Goal: Information Seeking & Learning: Check status

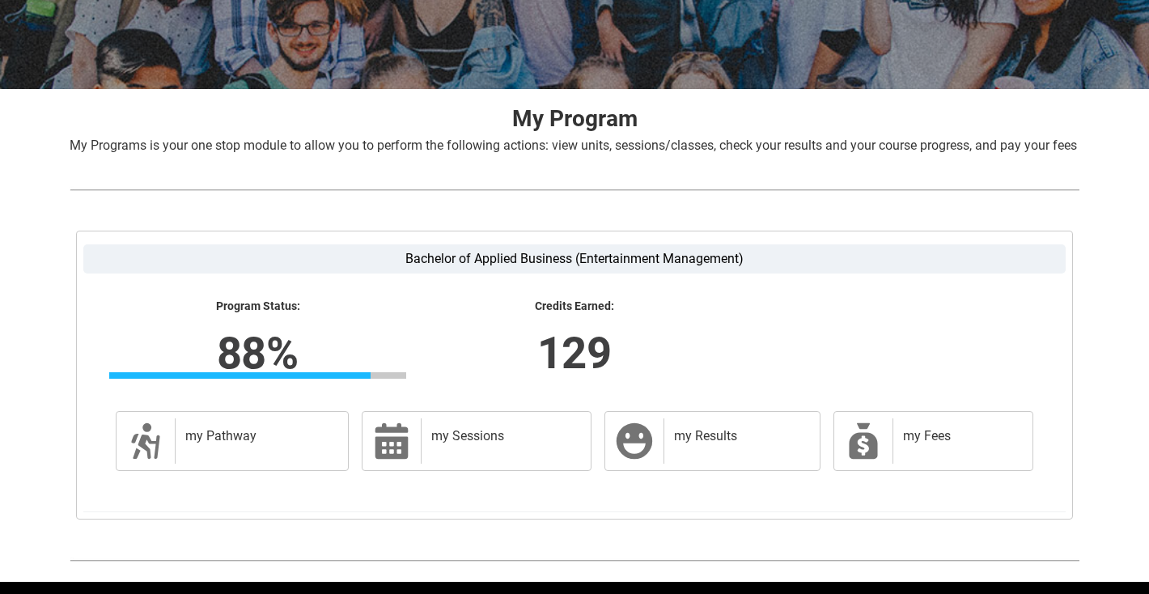
scroll to position [238, 0]
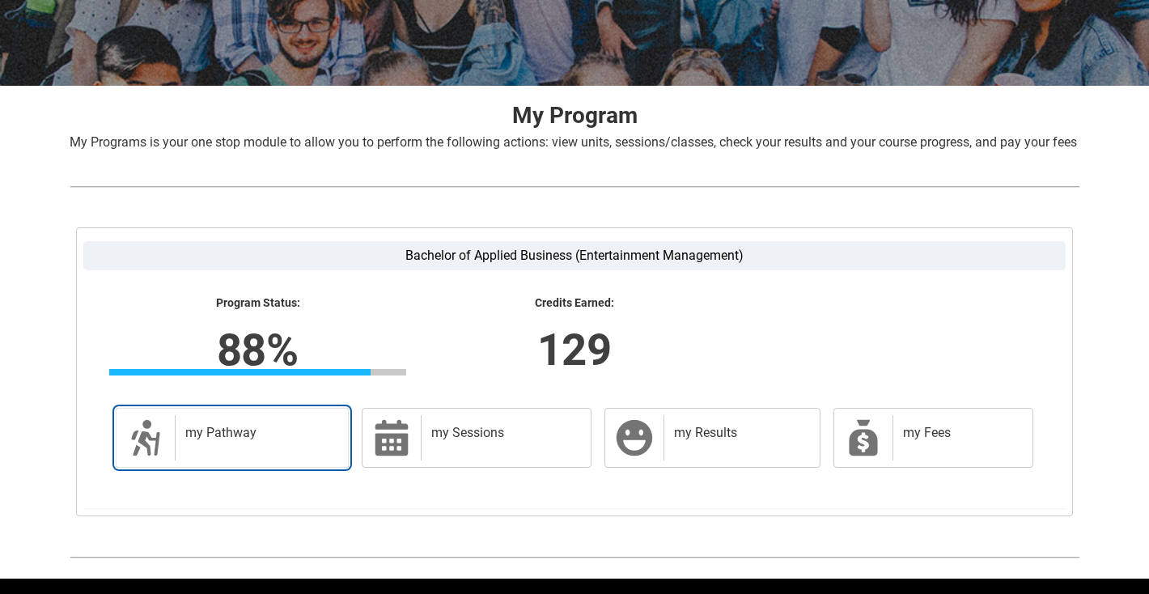
click at [252, 441] on h2 "my Pathway" at bounding box center [258, 433] width 146 height 16
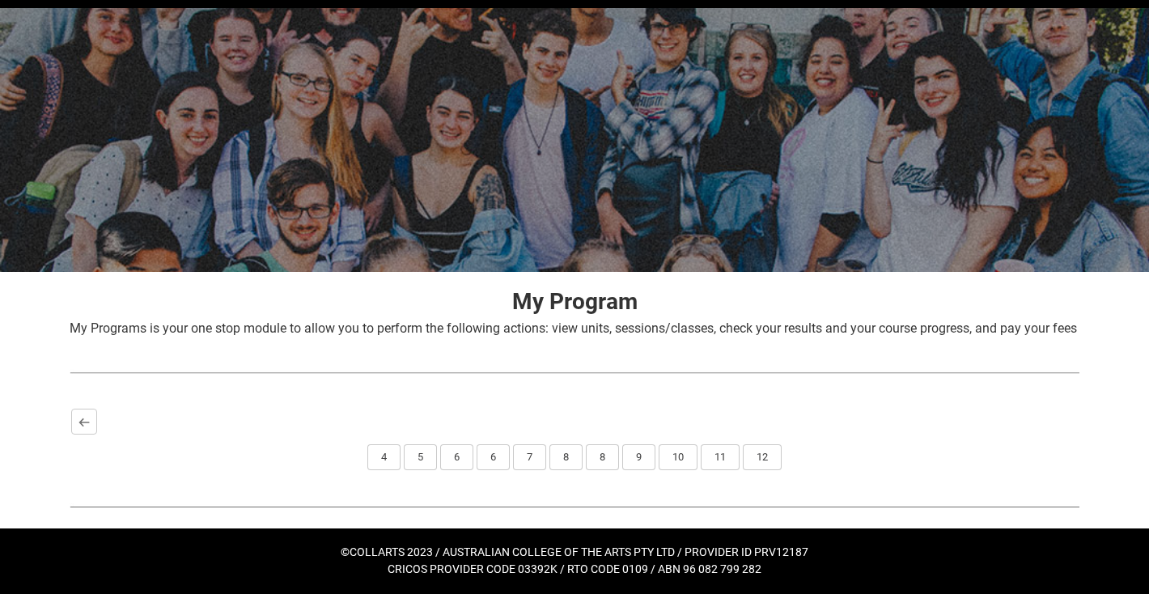
scroll to position [0, 0]
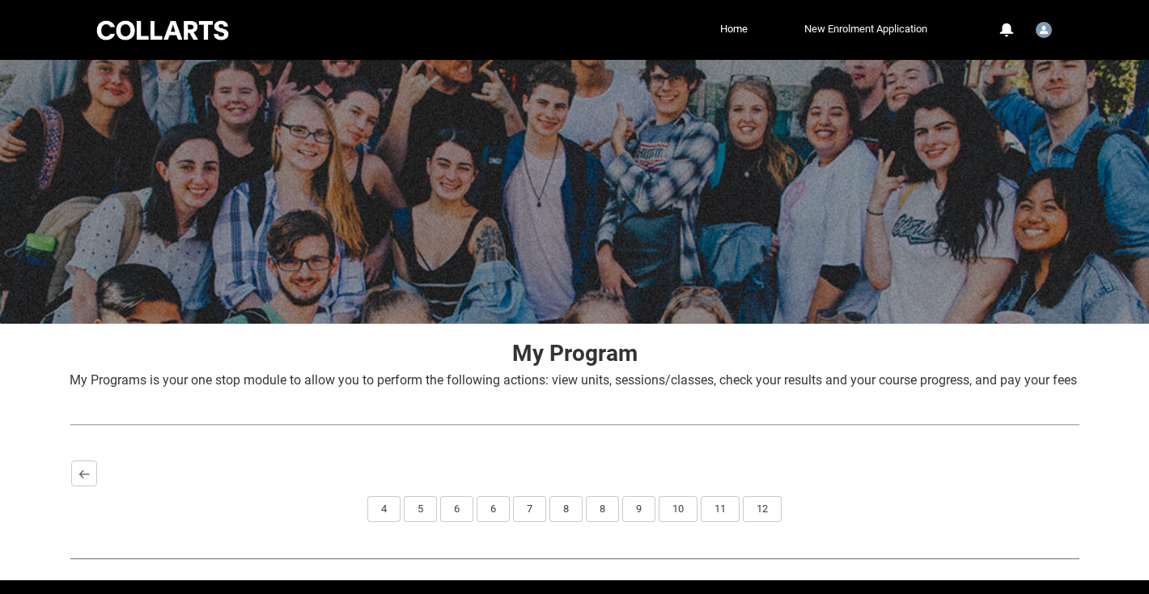
click at [836, 37] on link "New Enrolment Application" at bounding box center [865, 29] width 131 height 24
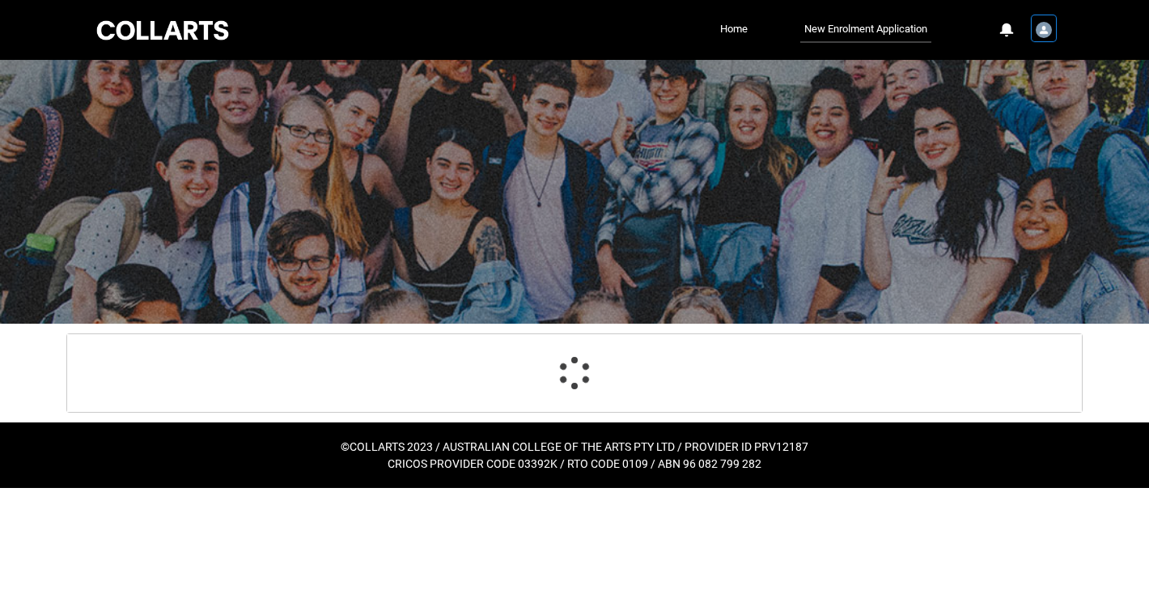
click at [1043, 34] on img "User Profile Student.babe.6466" at bounding box center [1043, 30] width 16 height 16
select select "Citizenship.1"
select select "Country_Choice.1101"
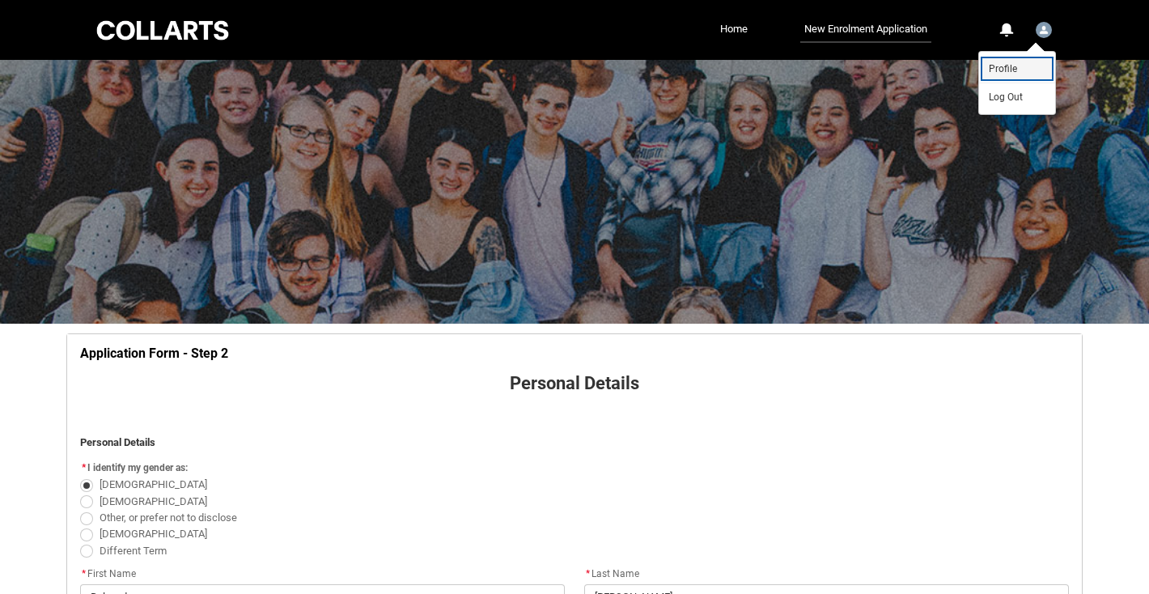
click at [1006, 70] on span "Profile" at bounding box center [1002, 68] width 28 height 15
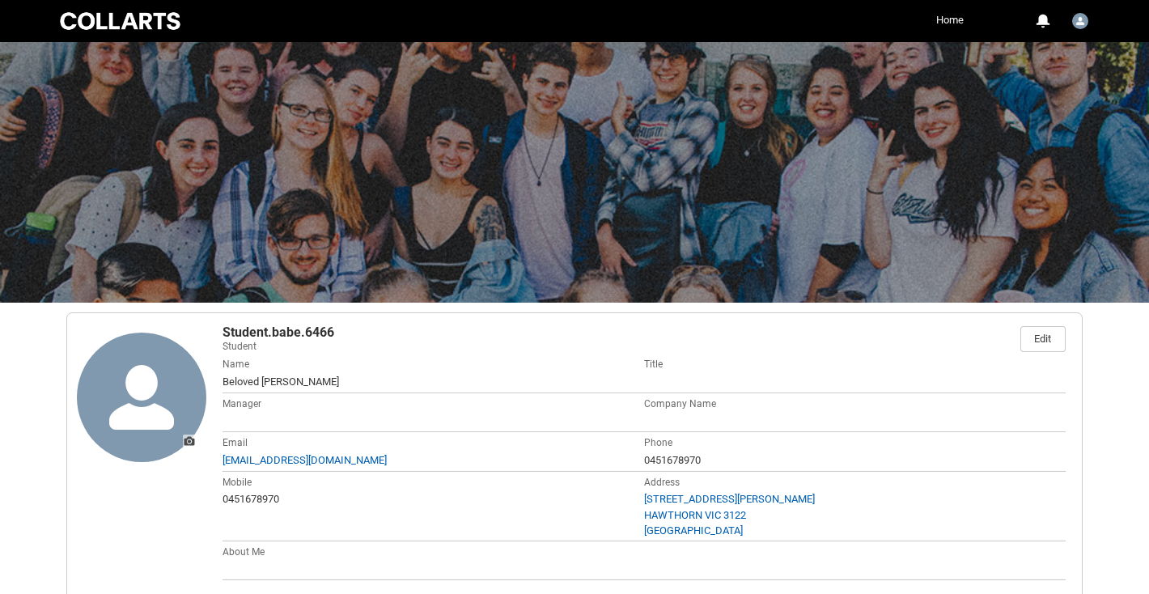
click at [949, 29] on link "Home" at bounding box center [950, 20] width 36 height 24
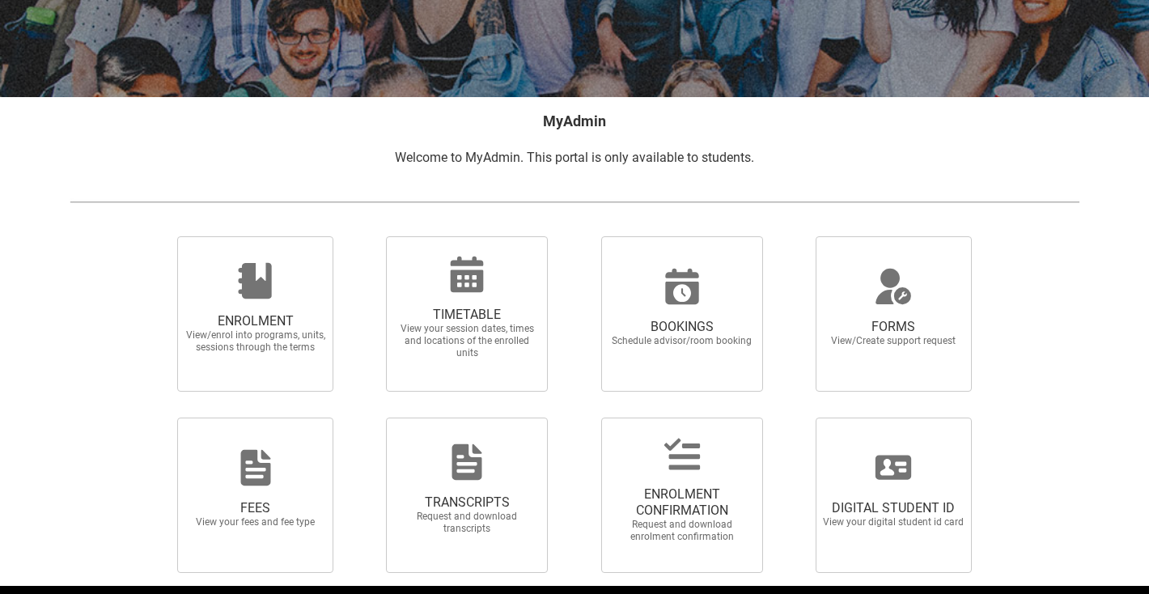
scroll to position [284, 0]
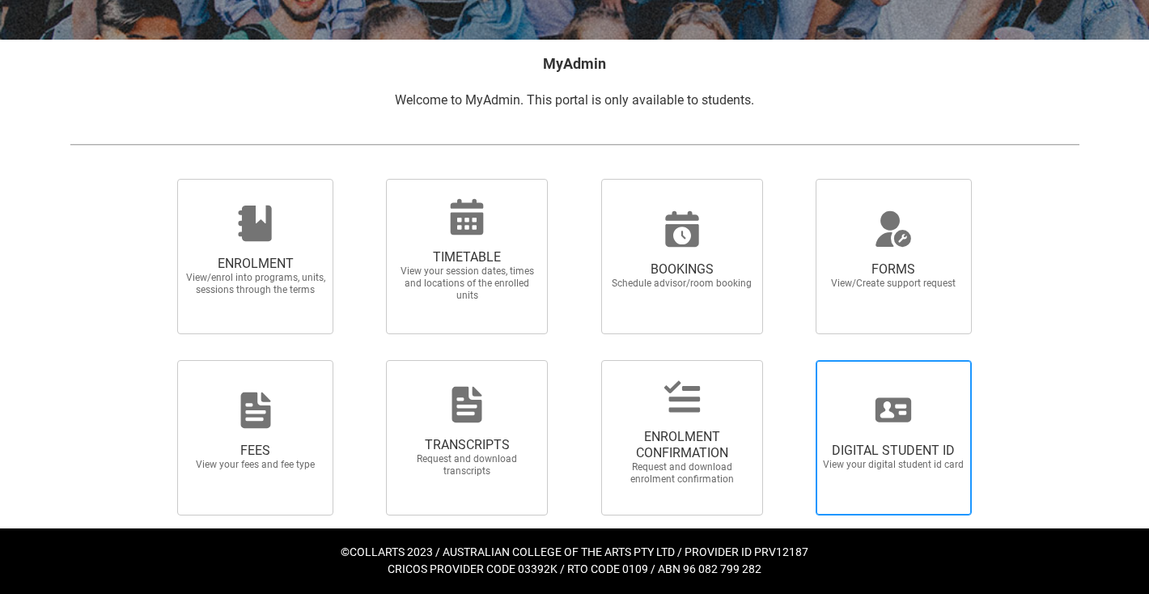
click at [840, 408] on div at bounding box center [892, 410] width 155 height 39
click at [796, 360] on input "DIGITAL STUDENT ID View your digital student id card" at bounding box center [795, 359] width 1 height 1
radio input "true"
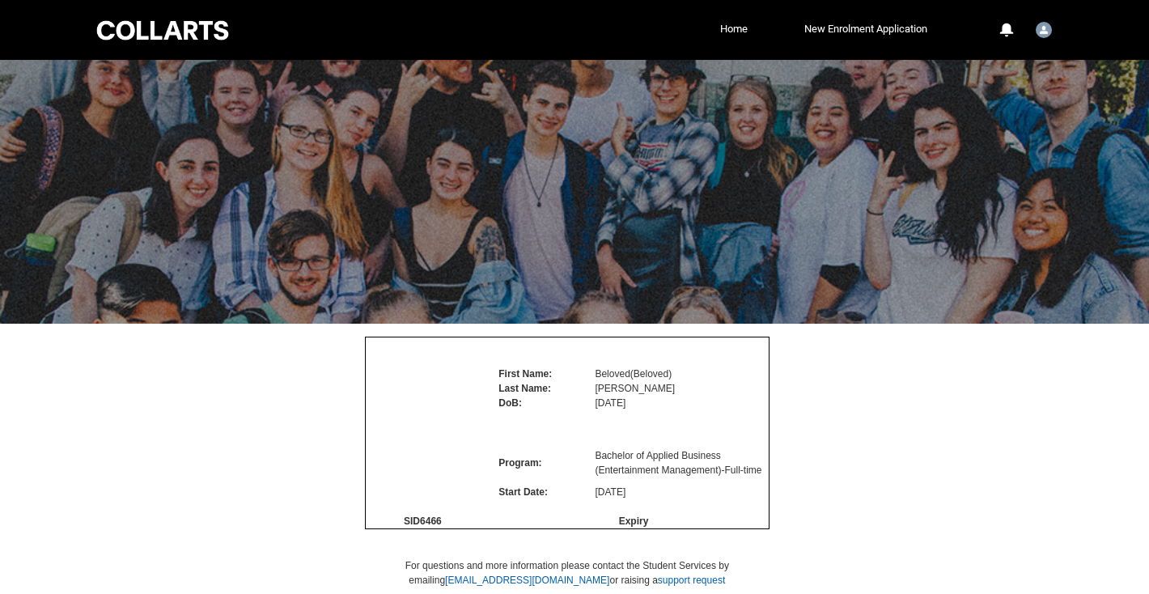
click at [170, 35] on div at bounding box center [163, 30] width 138 height 25
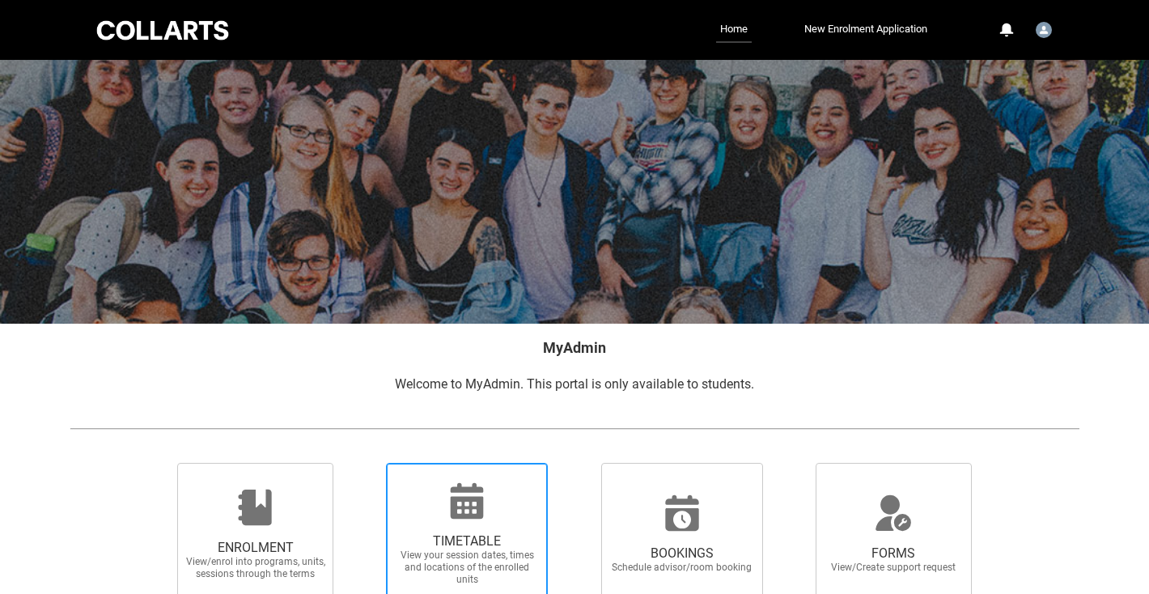
click at [456, 527] on span "TIMETABLE View your session dates, times and locations of the enrolled units" at bounding box center [466, 559] width 155 height 78
click at [366, 463] on input "TIMETABLE View your session dates, times and locations of the enrolled units" at bounding box center [365, 462] width 1 height 1
radio input "true"
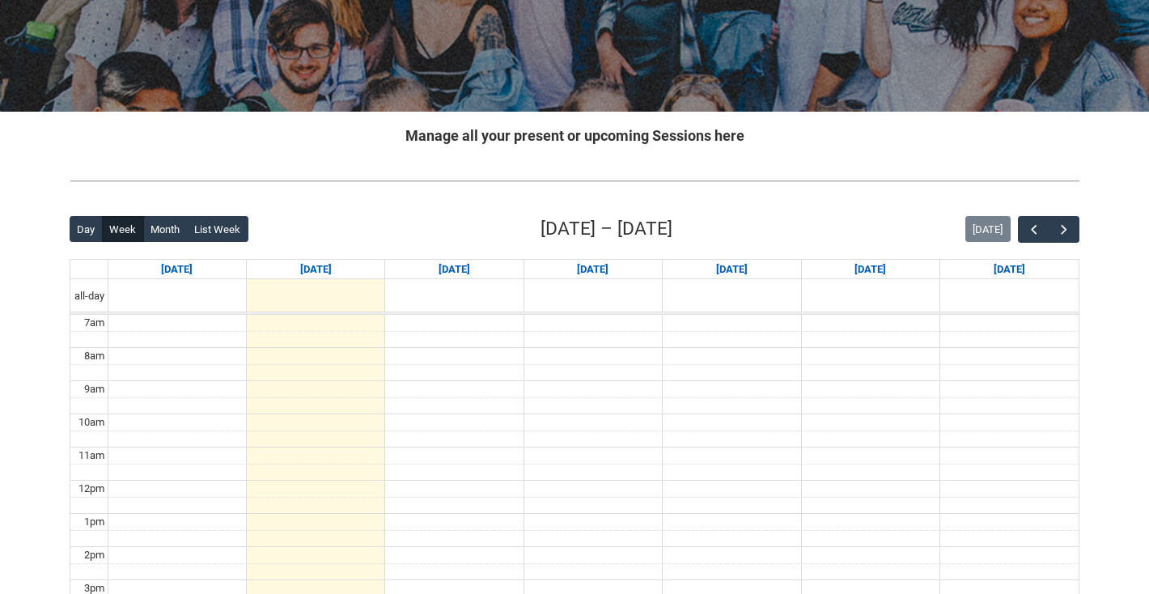
scroll to position [204, 0]
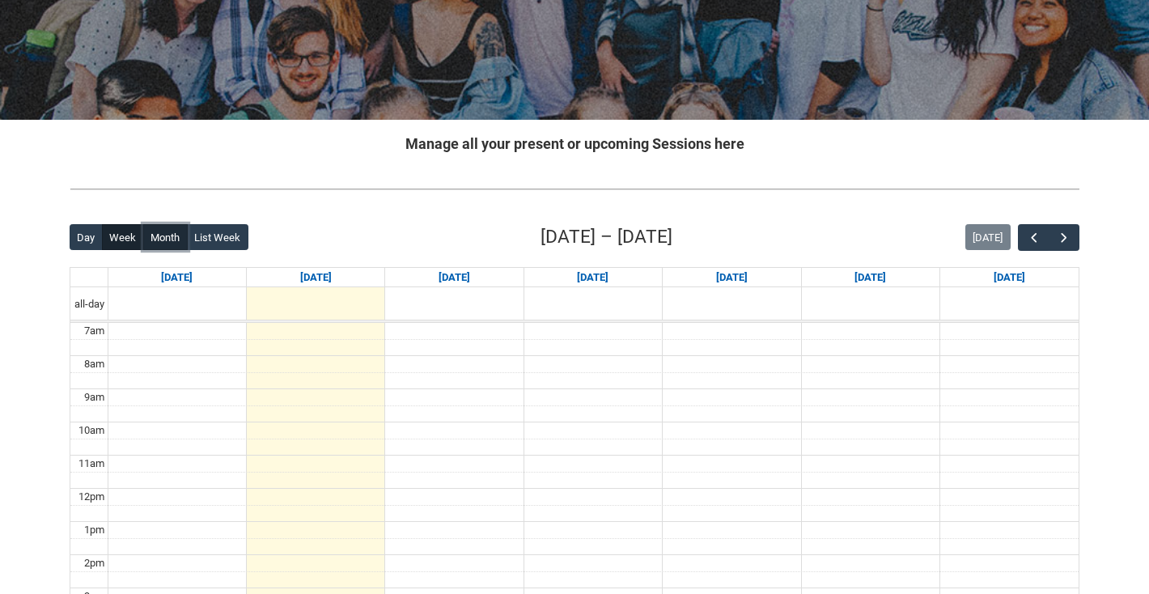
click at [163, 228] on button "Month" at bounding box center [165, 237] width 44 height 26
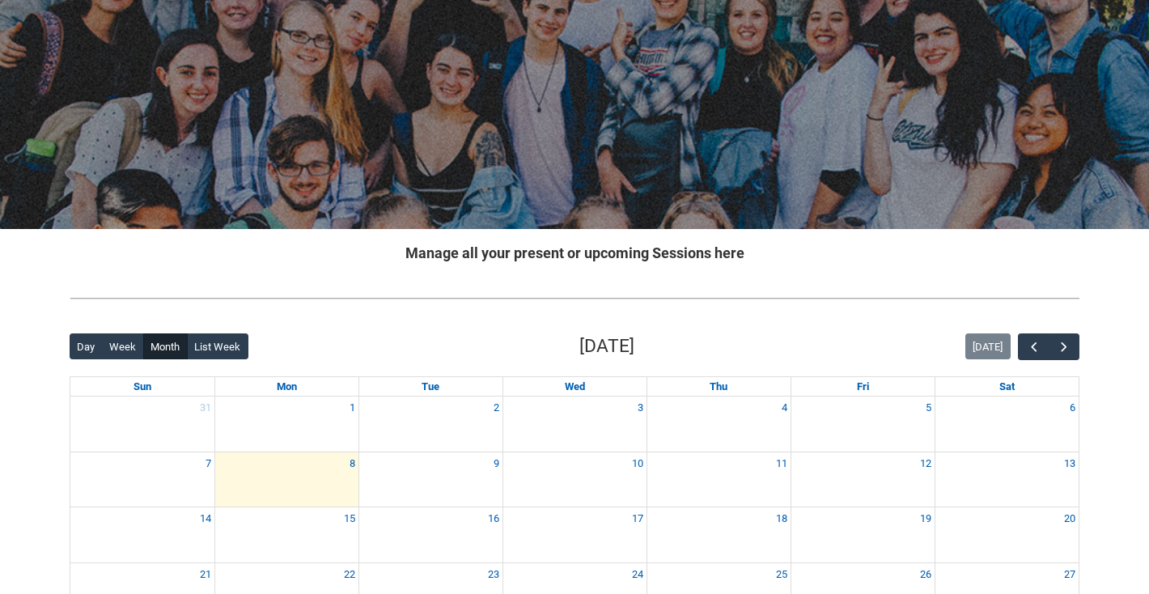
scroll to position [0, 0]
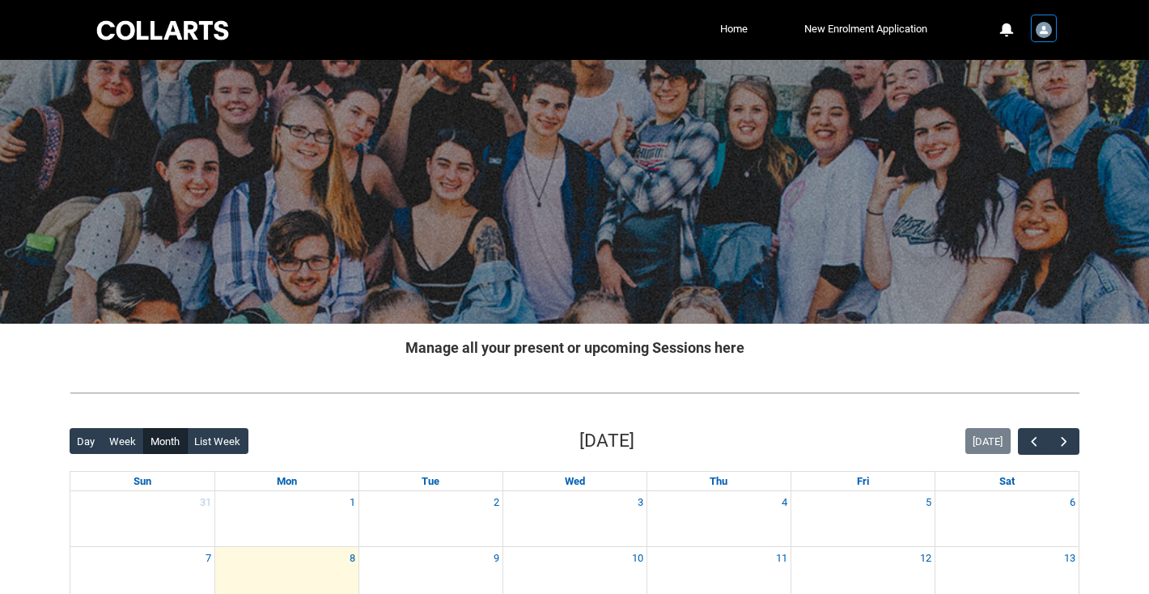
click at [1054, 32] on div "User Profile Student.babe.6466" at bounding box center [1043, 28] width 23 height 24
click at [1030, 51] on div "Profile Log Out" at bounding box center [1017, 83] width 78 height 64
click at [1022, 60] on link "Profile" at bounding box center [1017, 69] width 76 height 28
